Goal: Find specific page/section: Find specific page/section

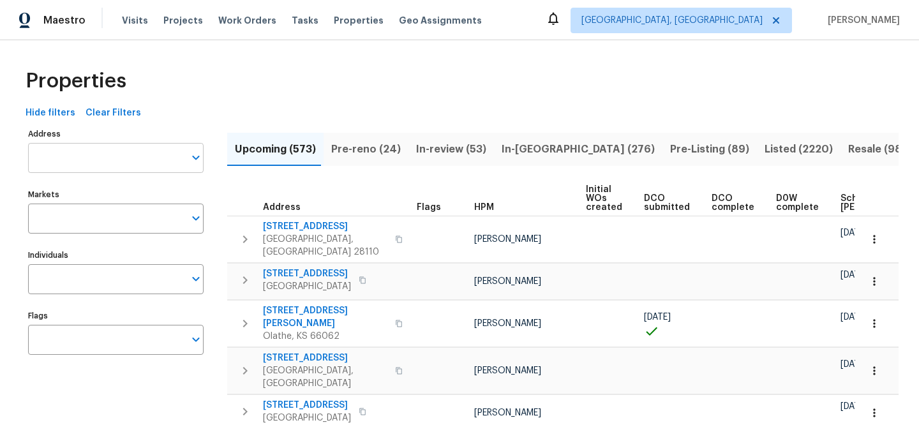
click at [110, 149] on input "Address" at bounding box center [106, 158] width 156 height 30
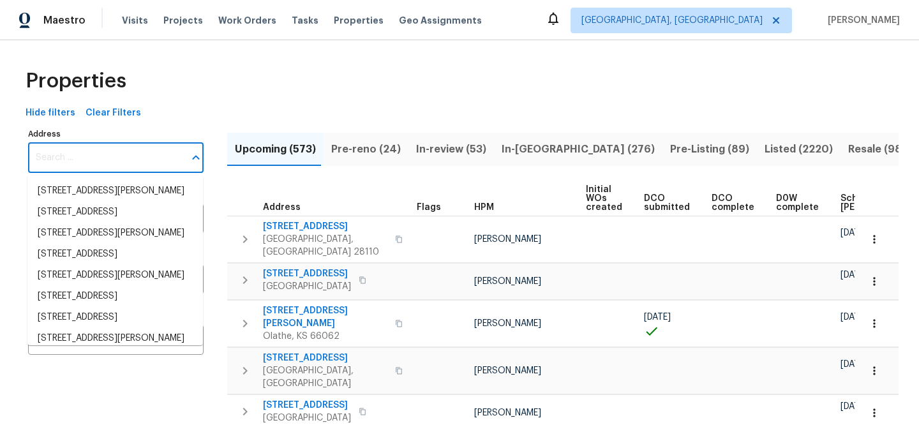
paste input "1955 S Columbia Pl"
type input "1955 S Columbia Pl"
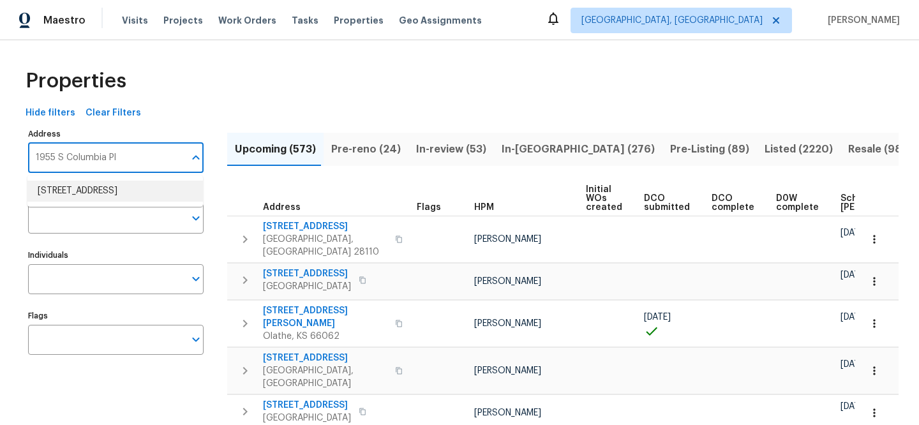
click at [155, 190] on li "[STREET_ADDRESS]" at bounding box center [115, 191] width 176 height 21
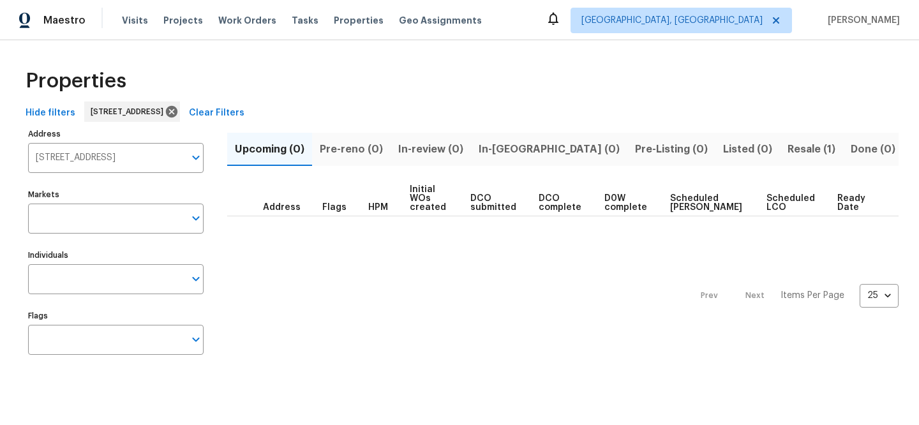
click at [780, 147] on button "Resale (1)" at bounding box center [811, 149] width 63 height 33
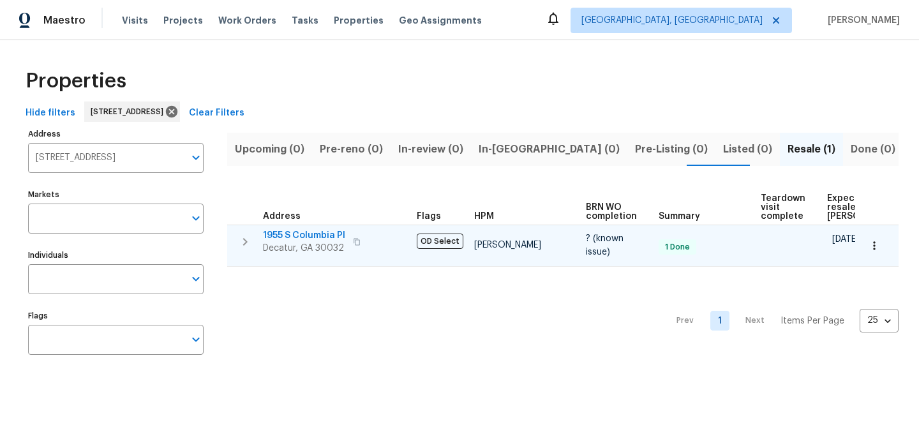
click at [304, 235] on span "1955 S Columbia Pl" at bounding box center [304, 235] width 82 height 13
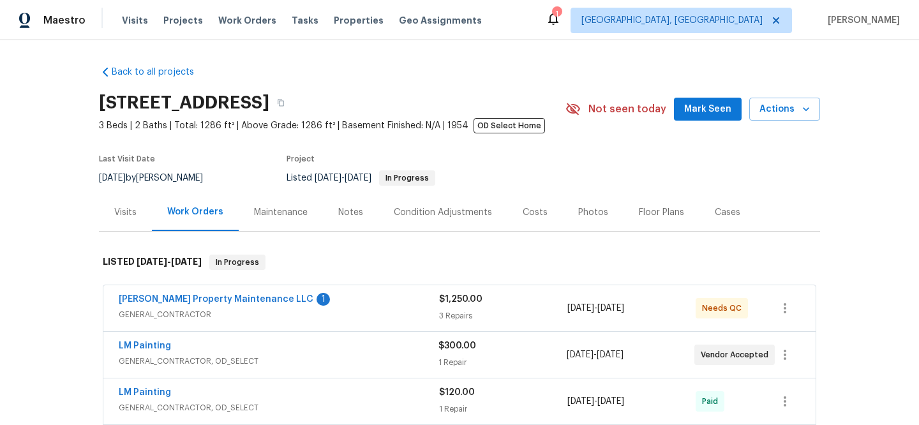
click at [126, 216] on div "Visits" at bounding box center [125, 212] width 22 height 13
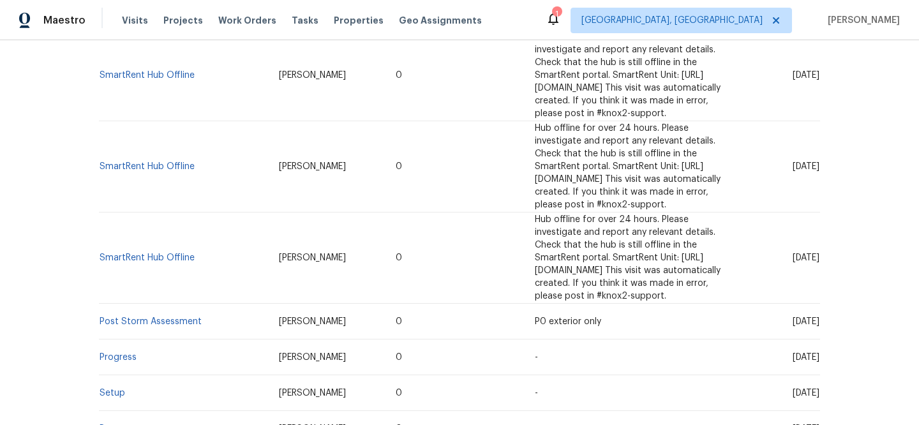
scroll to position [1106, 0]
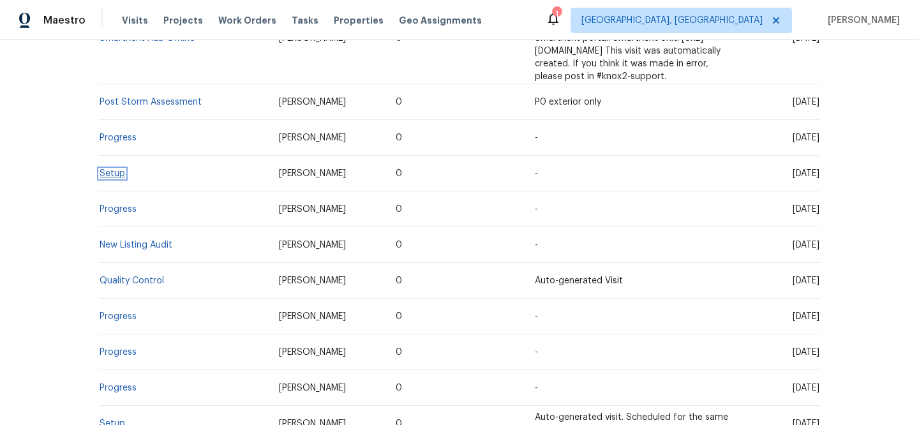
click at [116, 169] on link "Setup" at bounding box center [113, 173] width 26 height 9
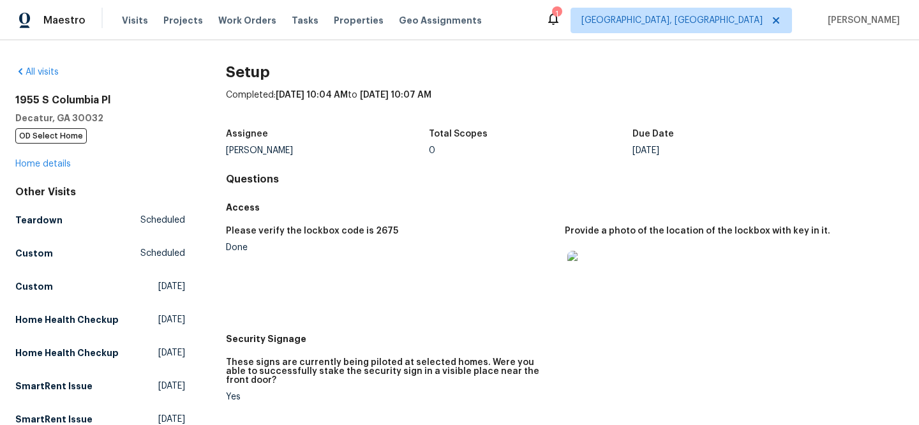
click at [594, 279] on img at bounding box center [588, 271] width 41 height 41
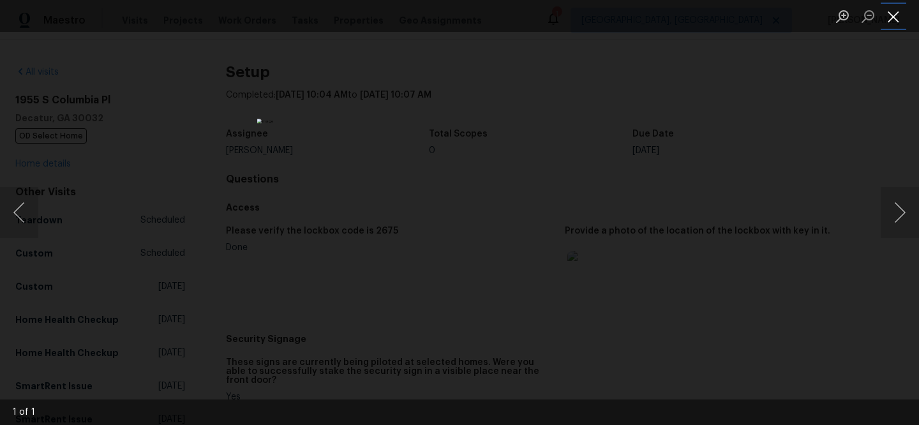
click at [901, 20] on button "Close lightbox" at bounding box center [894, 16] width 26 height 22
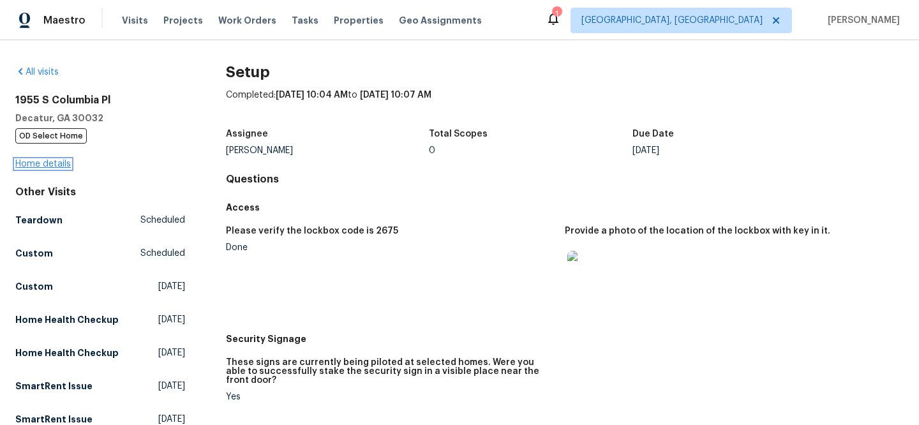
click at [47, 165] on link "Home details" at bounding box center [43, 164] width 56 height 9
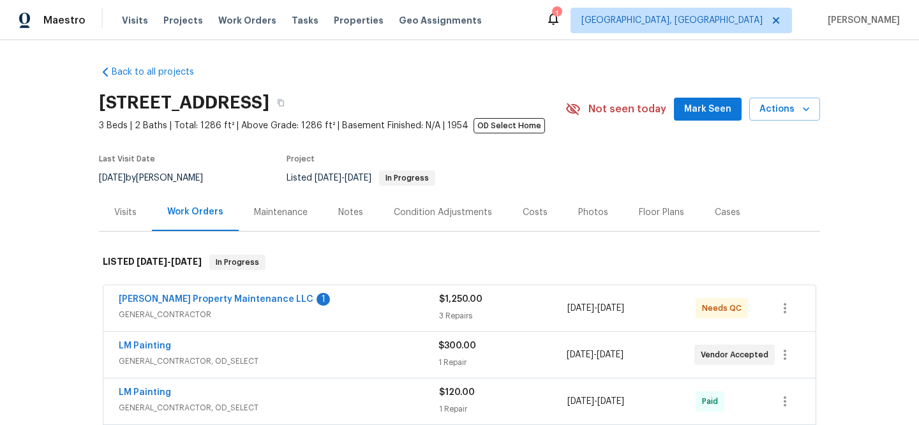
click at [114, 215] on div "Visits" at bounding box center [125, 212] width 22 height 13
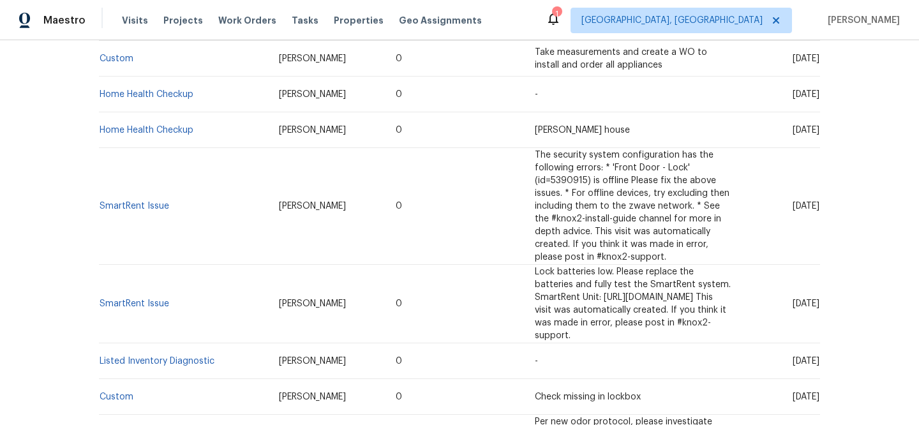
scroll to position [364, 0]
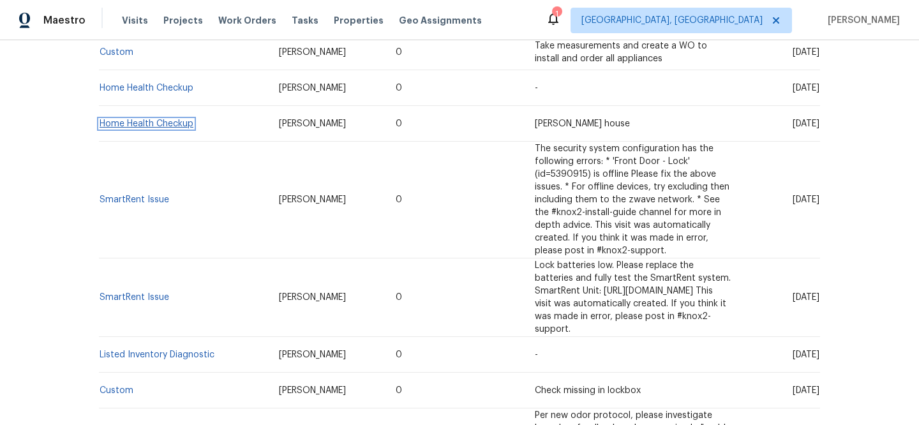
click at [179, 124] on link "Home Health Checkup" at bounding box center [147, 123] width 94 height 9
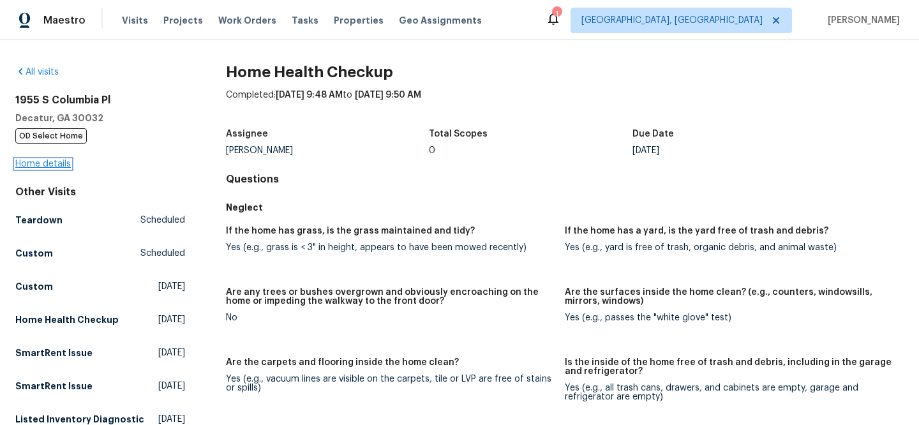
click at [47, 167] on link "Home details" at bounding box center [43, 164] width 56 height 9
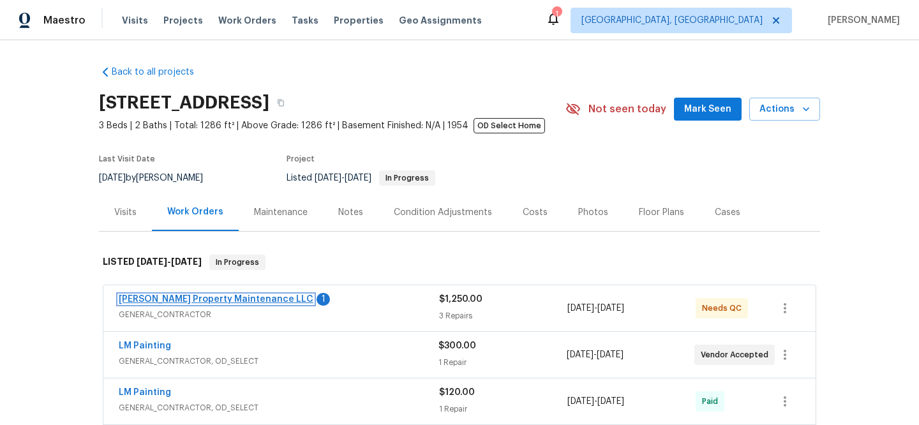
click at [245, 302] on link "Glen Property Maintenance LLC" at bounding box center [216, 299] width 195 height 9
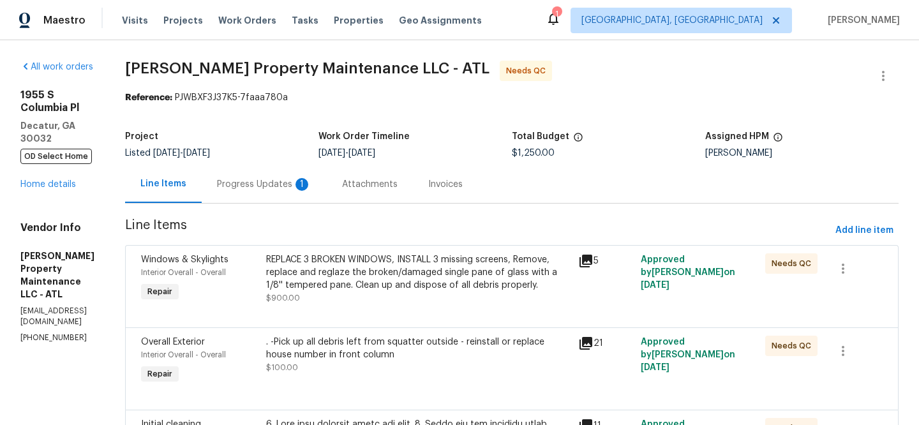
click at [589, 263] on icon at bounding box center [586, 261] width 13 height 13
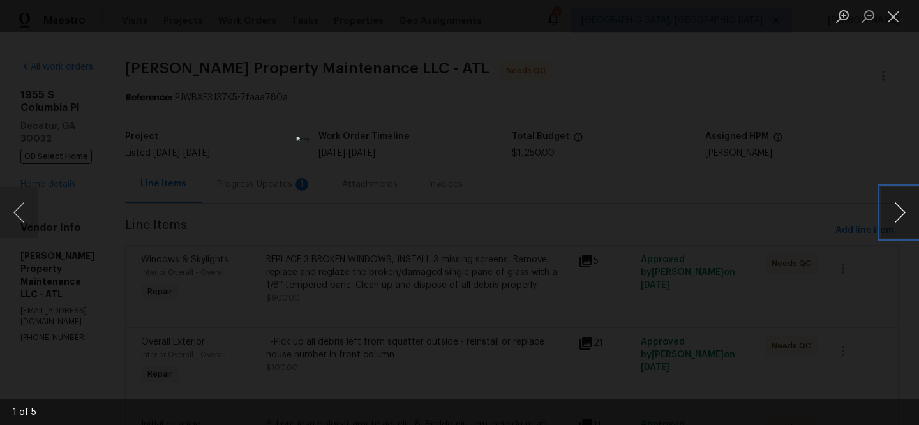
click at [904, 209] on button "Next image" at bounding box center [900, 212] width 38 height 51
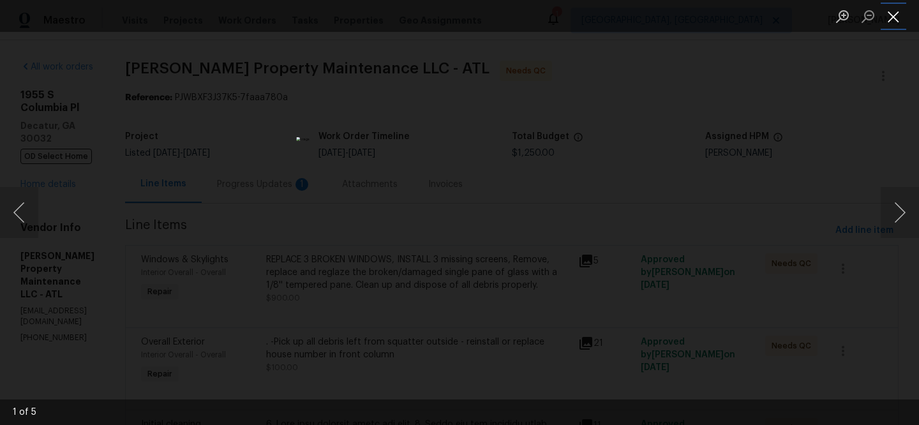
click at [894, 23] on button "Close lightbox" at bounding box center [894, 16] width 26 height 22
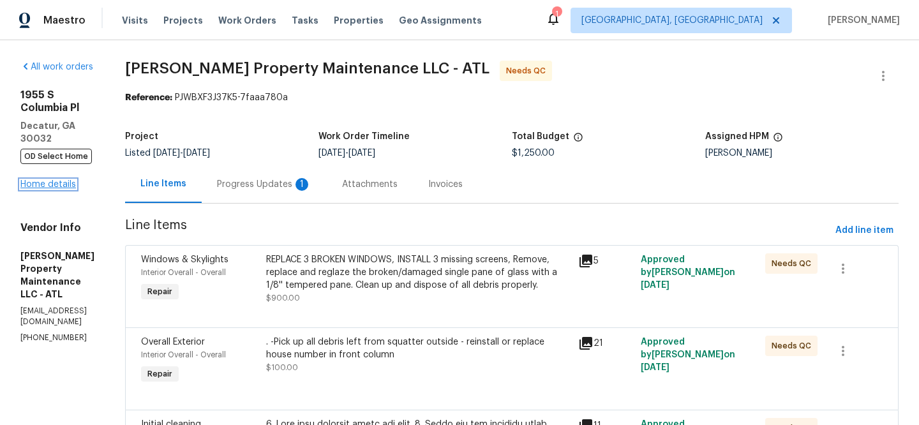
click at [57, 180] on link "Home details" at bounding box center [48, 184] width 56 height 9
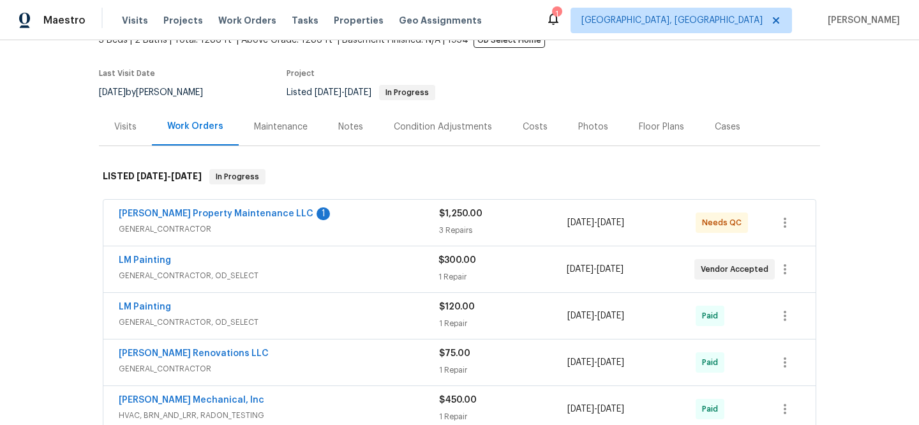
scroll to position [204, 0]
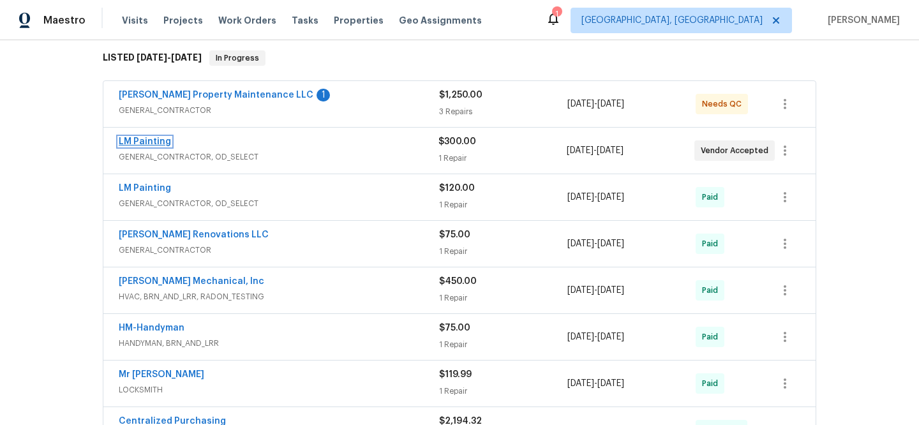
click at [133, 143] on link "LM Painting" at bounding box center [145, 141] width 52 height 9
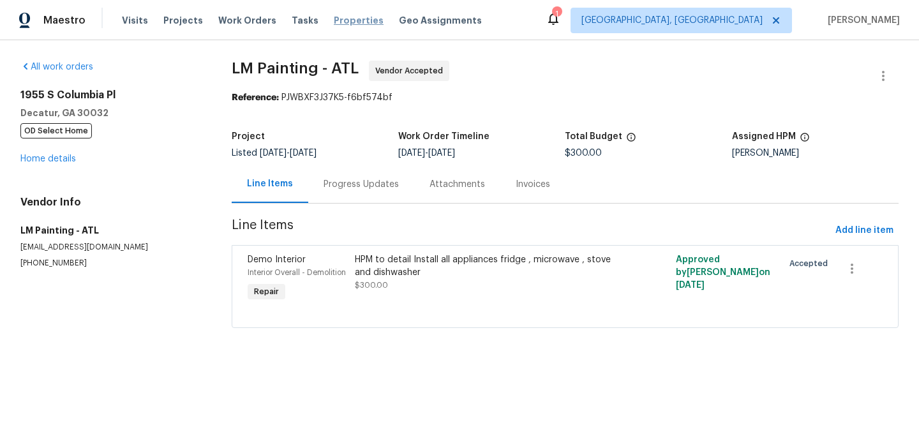
click at [334, 22] on span "Properties" at bounding box center [359, 20] width 50 height 13
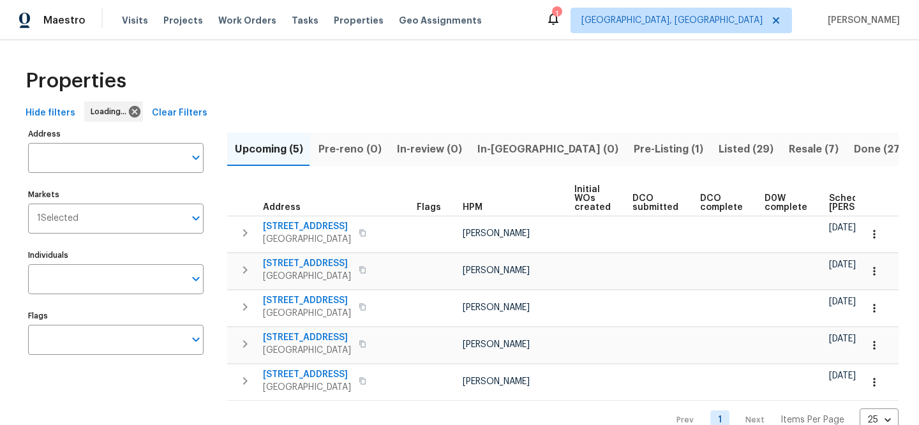
click at [200, 108] on button "Clear Filters" at bounding box center [180, 114] width 66 height 24
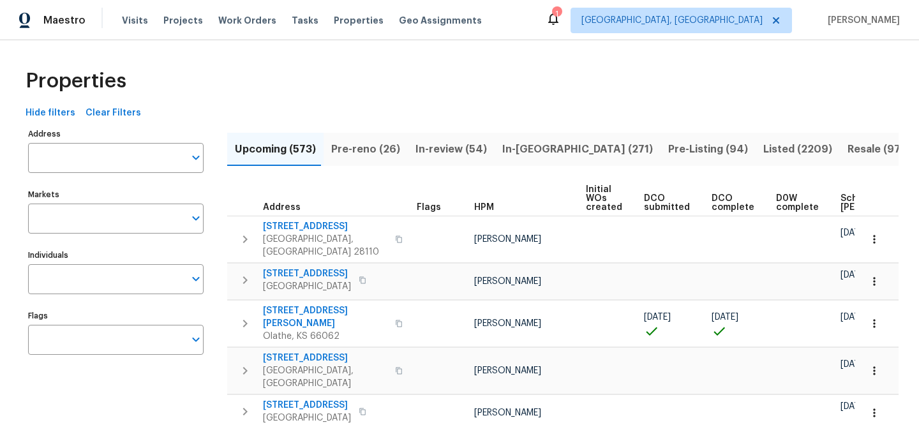
click at [133, 156] on input "Address" at bounding box center [106, 158] width 156 height 30
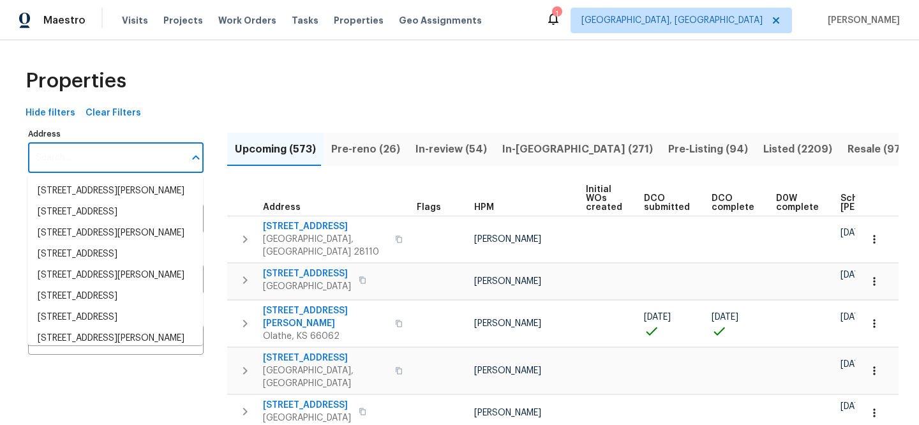
paste input "1524 89th Ave NE, Blaine, MN 55449"
type input "1524 89th Ave NE, Blaine, MN 55449"
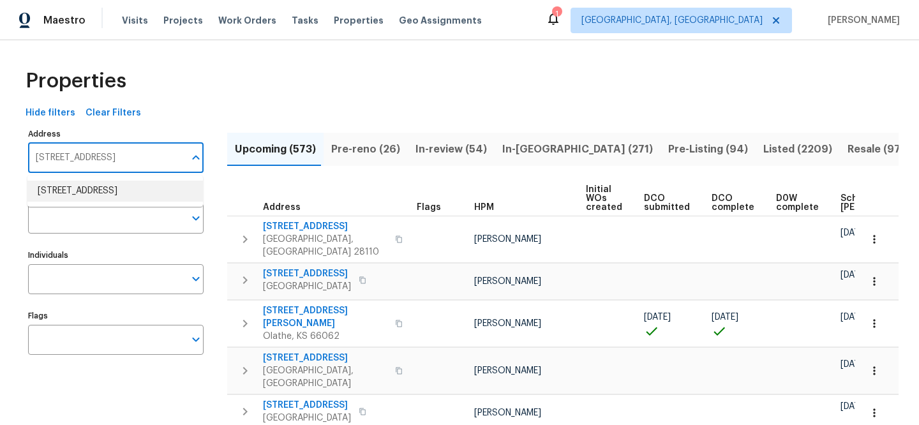
click at [124, 183] on li "1524 89th Ave NE Blaine MN 55449" at bounding box center [115, 191] width 176 height 21
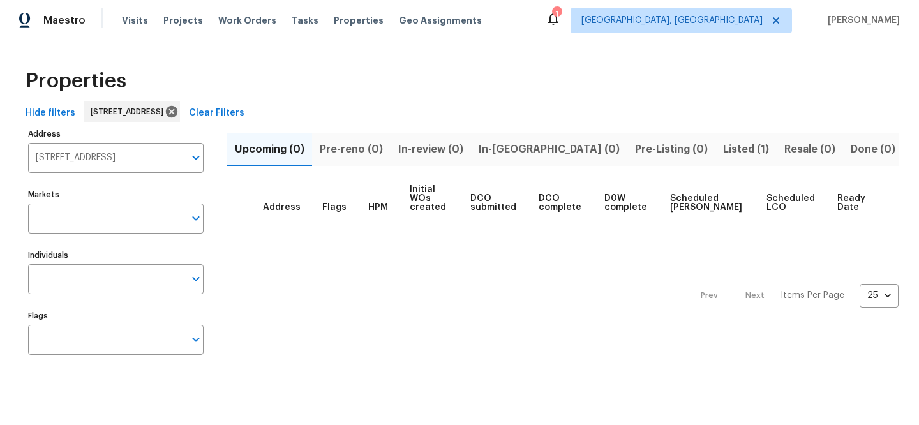
click at [723, 146] on span "Listed (1)" at bounding box center [746, 149] width 46 height 18
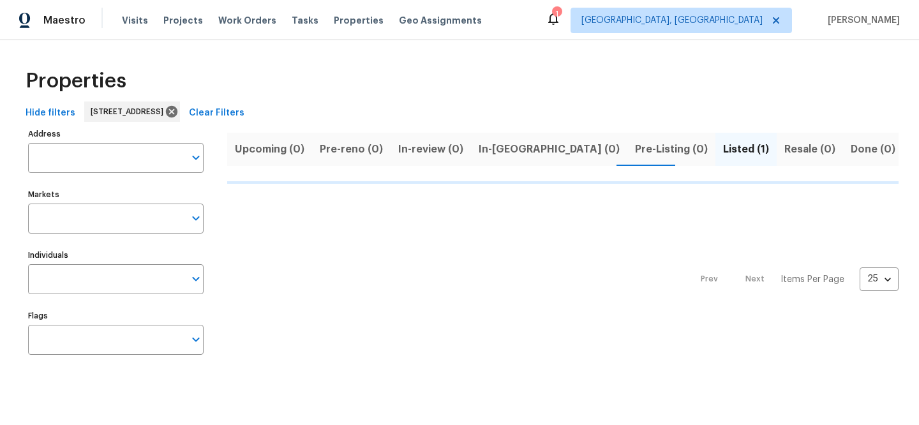
type input "1524 89th Ave NE Blaine MN 55449"
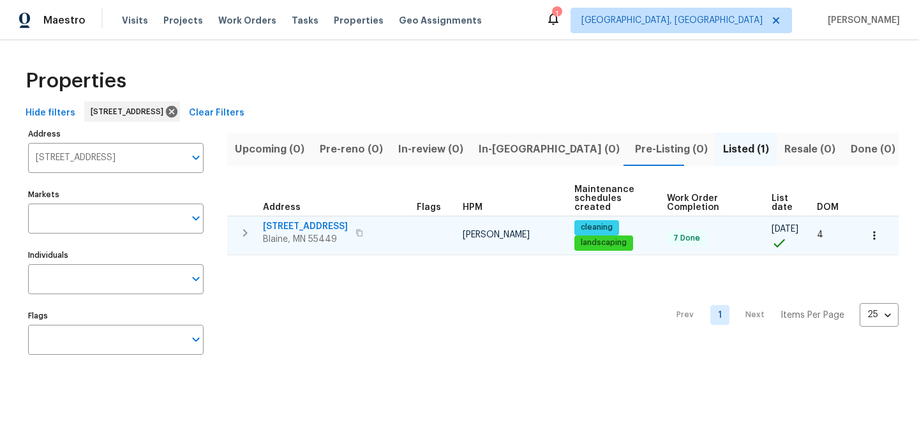
click at [290, 227] on span "1524 89th Ave NE" at bounding box center [305, 226] width 85 height 13
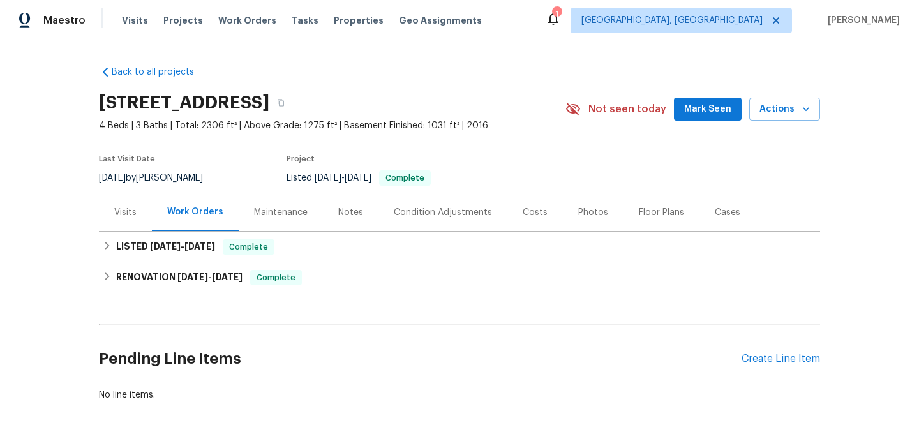
click at [115, 209] on div "Visits" at bounding box center [125, 212] width 22 height 13
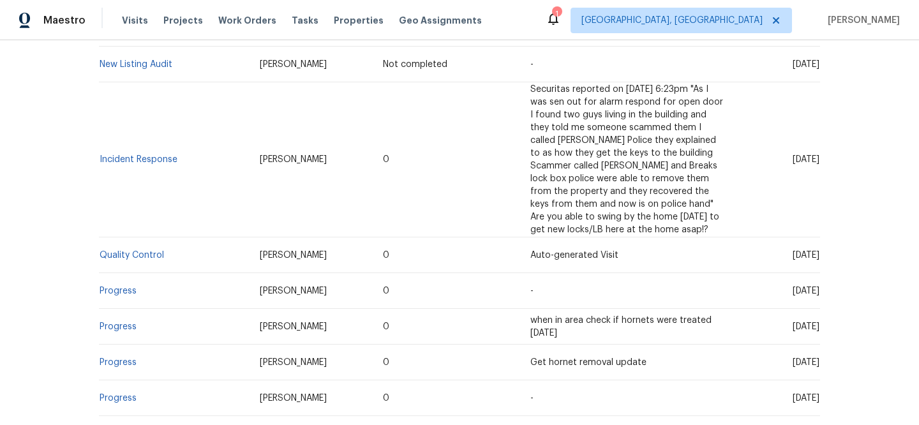
scroll to position [255, 0]
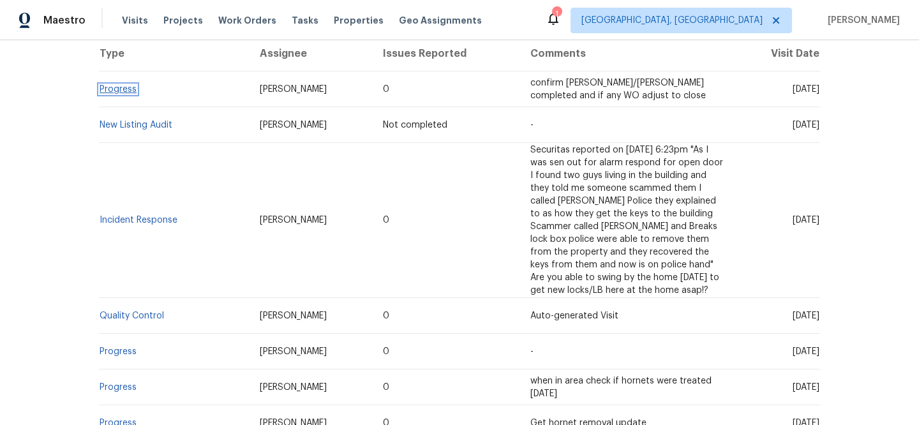
click at [112, 86] on link "Progress" at bounding box center [118, 89] width 37 height 9
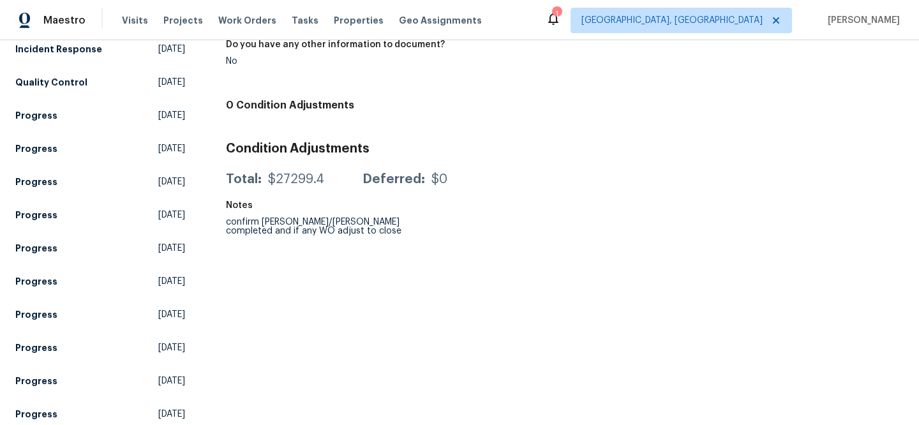
scroll to position [51, 0]
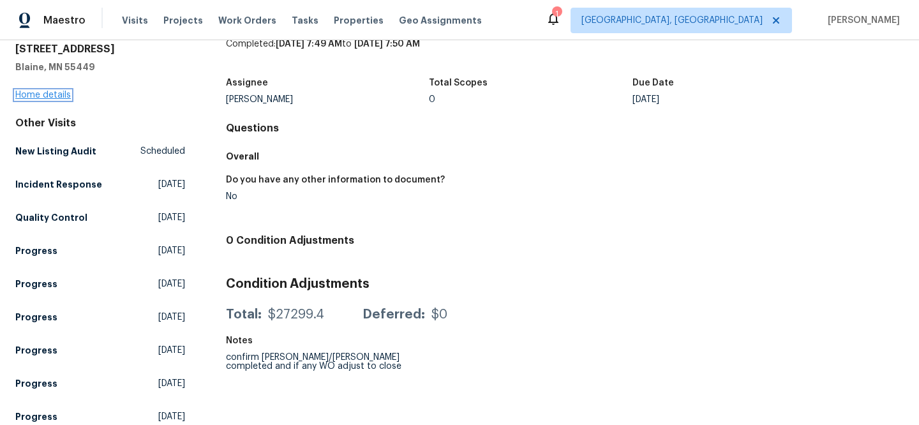
click at [54, 95] on link "Home details" at bounding box center [43, 95] width 56 height 9
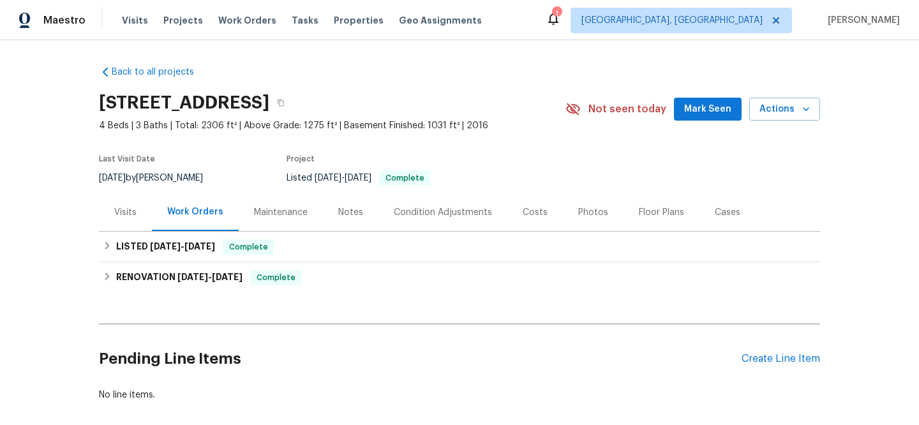
click at [127, 213] on div "Visits" at bounding box center [125, 212] width 22 height 13
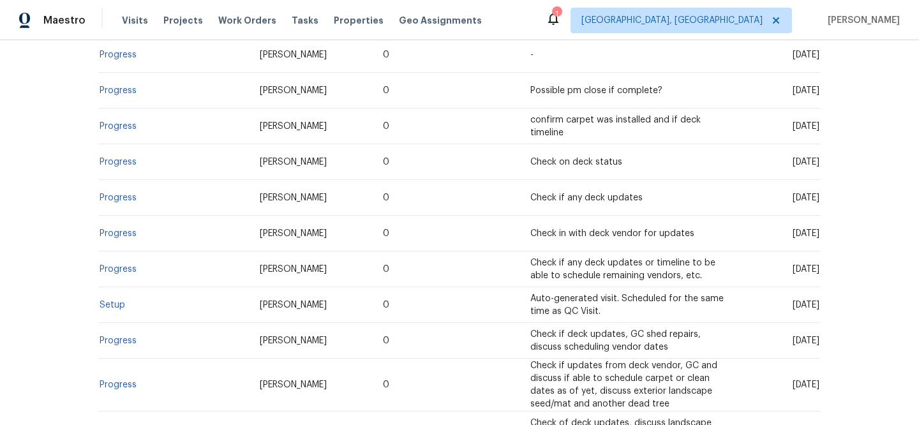
scroll to position [729, 0]
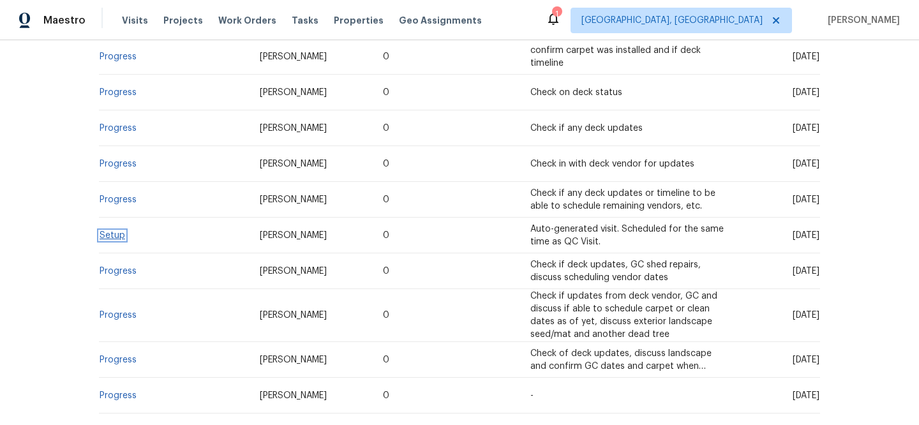
click at [107, 236] on link "Setup" at bounding box center [113, 235] width 26 height 9
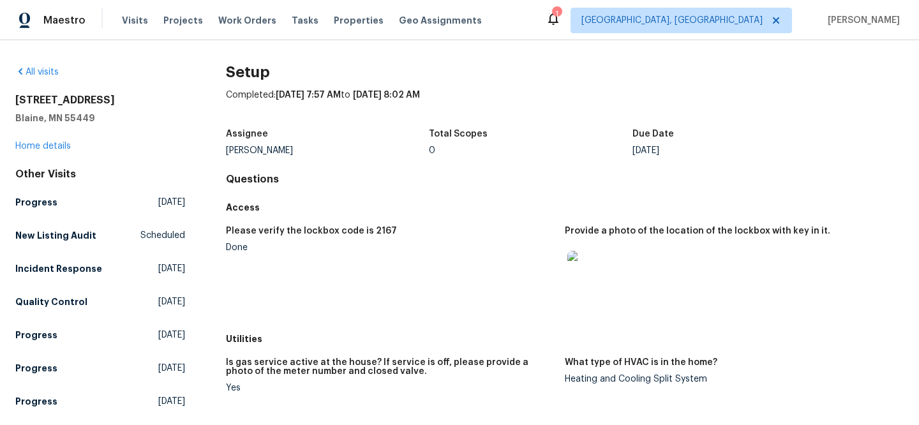
click at [597, 273] on img at bounding box center [588, 271] width 41 height 41
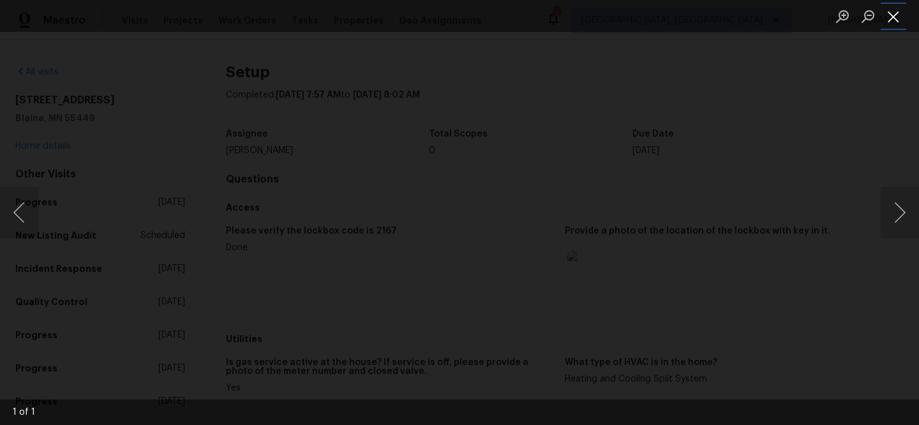
click at [887, 24] on button "Close lightbox" at bounding box center [894, 16] width 26 height 22
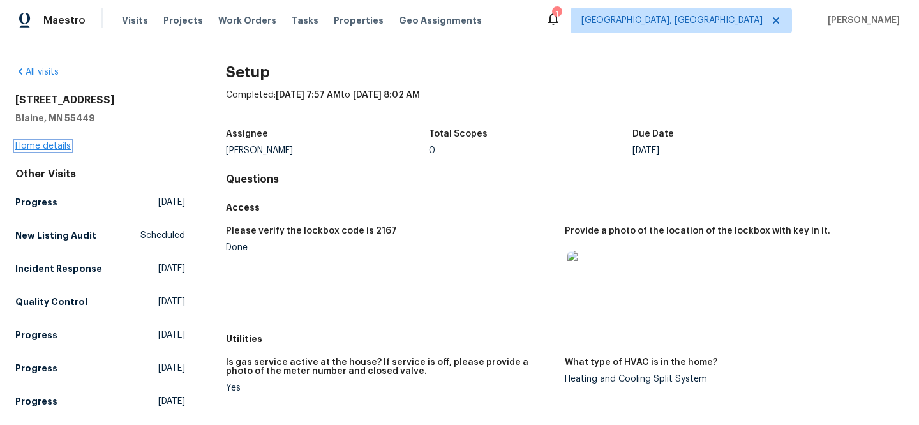
click at [42, 147] on link "Home details" at bounding box center [43, 146] width 56 height 9
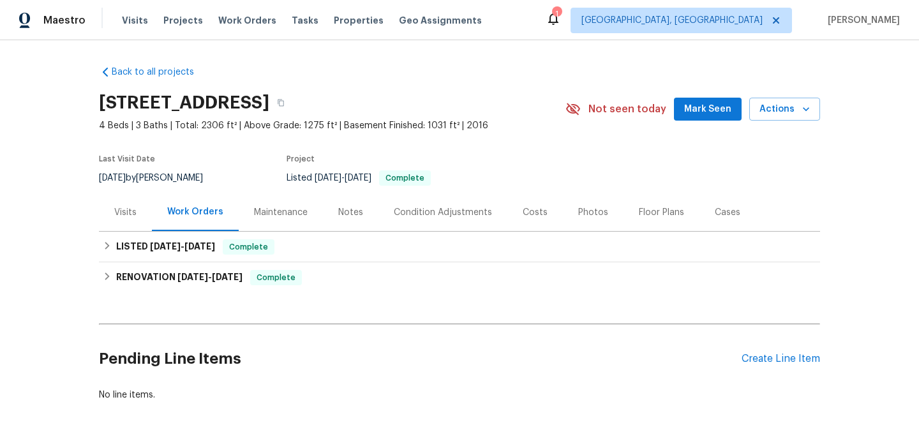
click at [118, 210] on div "Visits" at bounding box center [125, 212] width 22 height 13
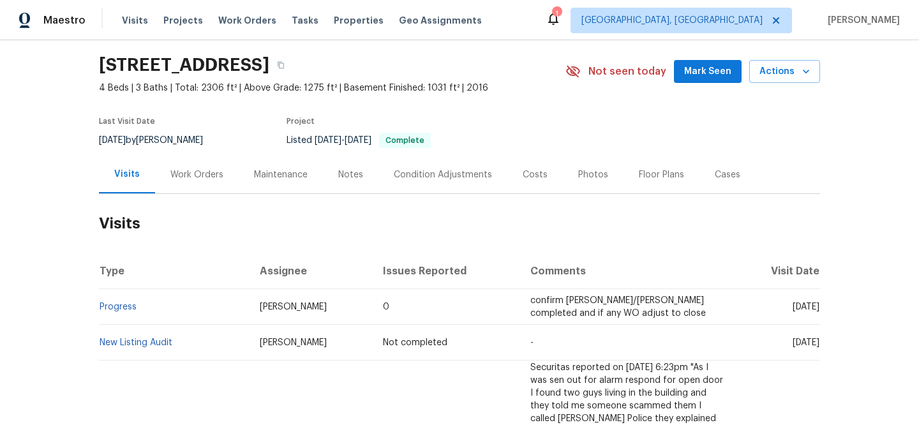
scroll to position [49, 0]
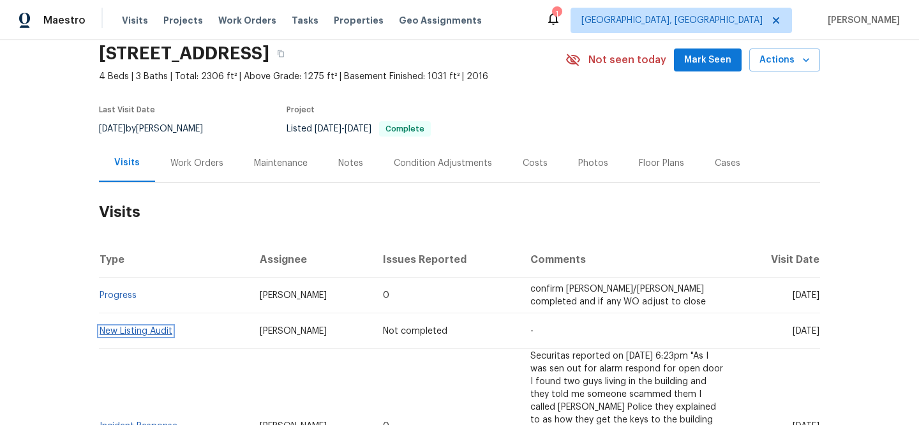
click at [122, 330] on link "New Listing Audit" at bounding box center [136, 331] width 73 height 9
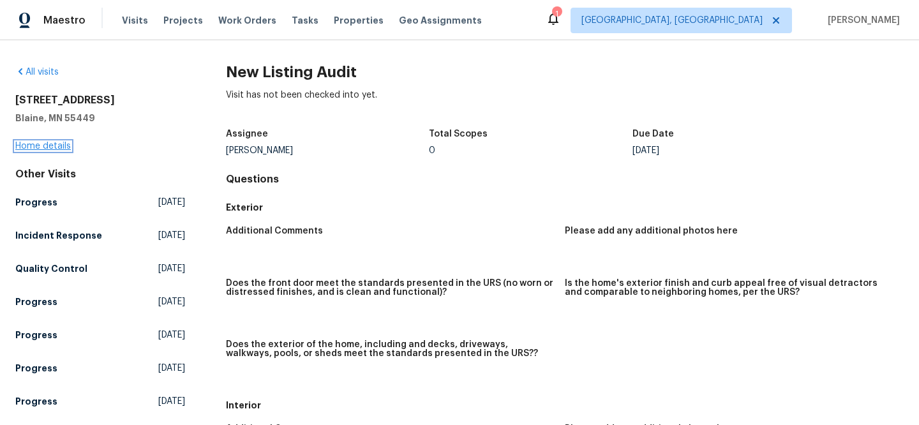
click at [54, 147] on link "Home details" at bounding box center [43, 146] width 56 height 9
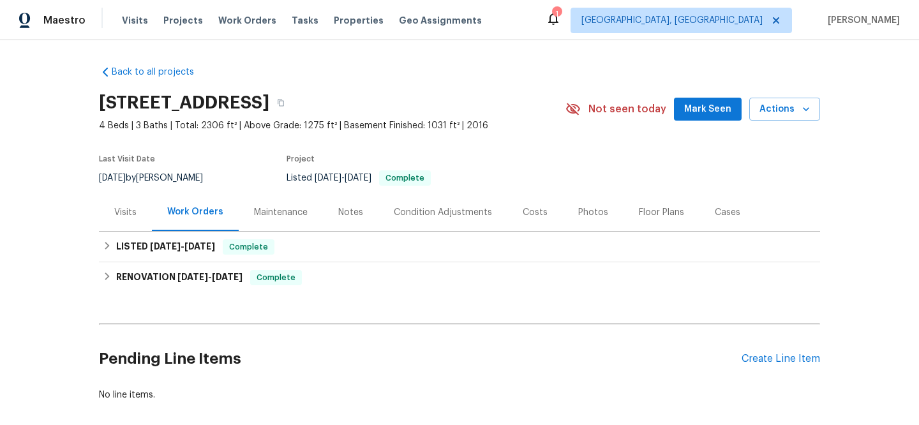
click at [114, 207] on div "Visits" at bounding box center [125, 212] width 22 height 13
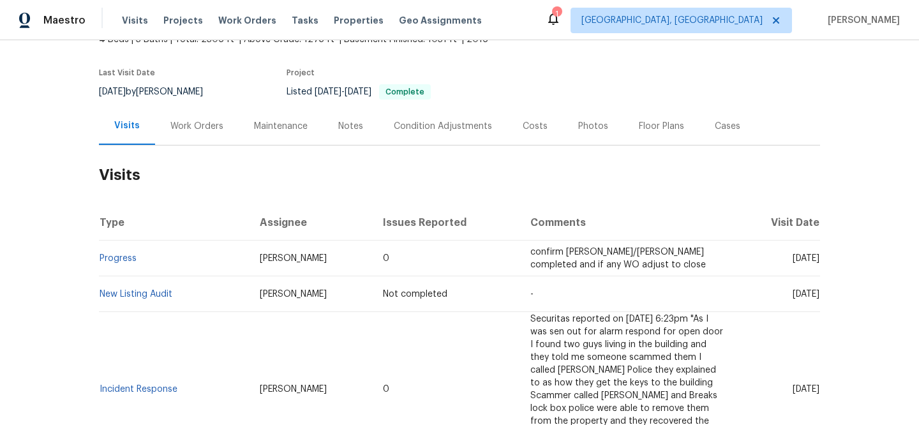
scroll to position [186, 0]
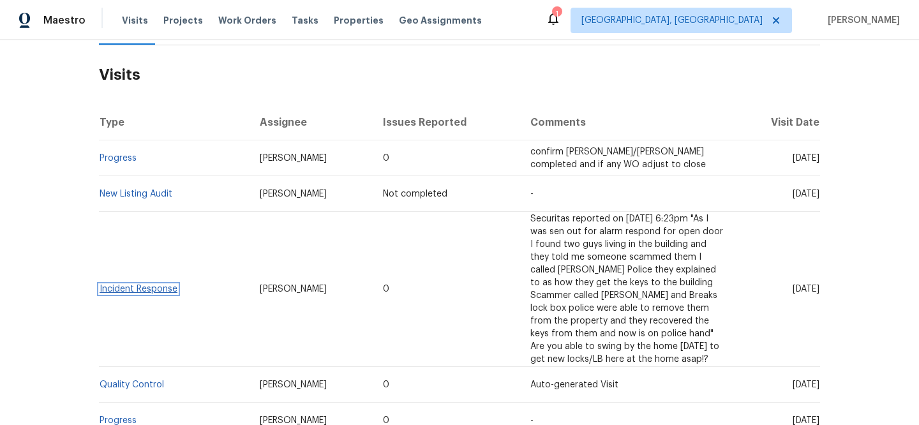
click at [160, 291] on link "Incident Response" at bounding box center [139, 289] width 78 height 9
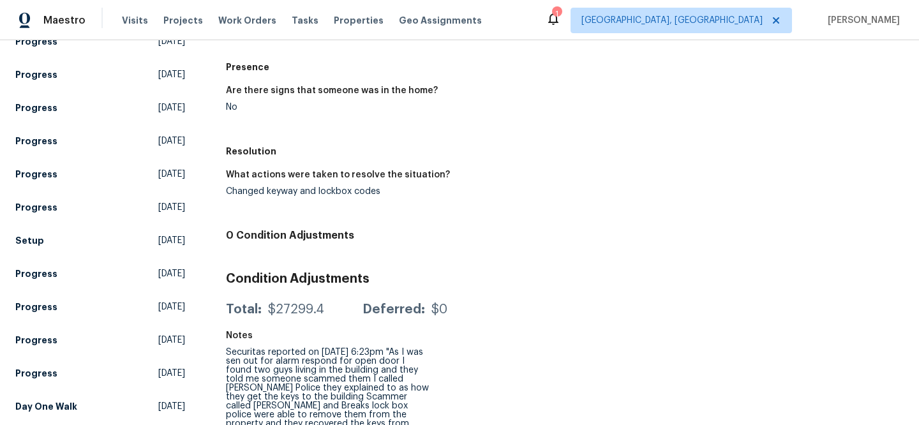
scroll to position [393, 0]
